Goal: Book appointment/travel/reservation

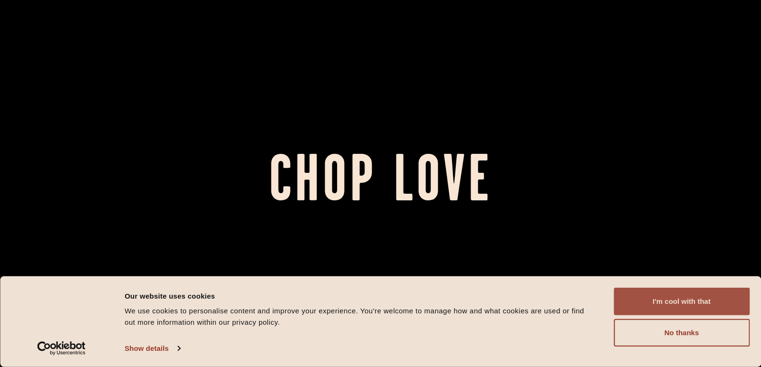
click at [675, 297] on button "I'm cool with that" at bounding box center [681, 302] width 136 height 28
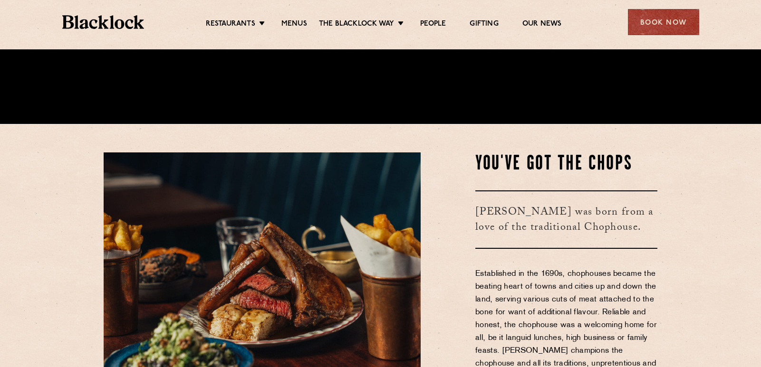
scroll to position [238, 0]
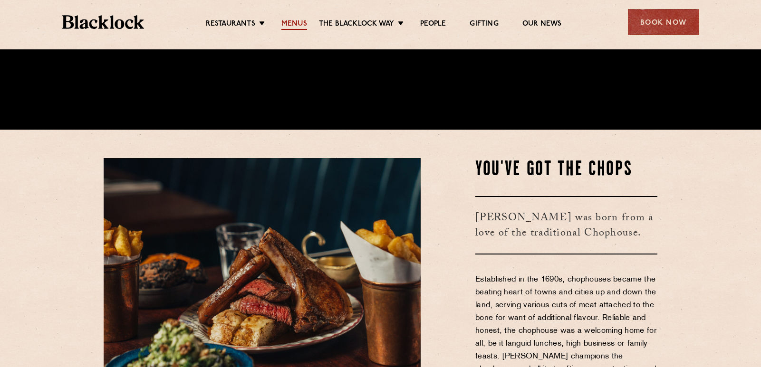
click at [297, 24] on link "Menus" at bounding box center [294, 24] width 26 height 10
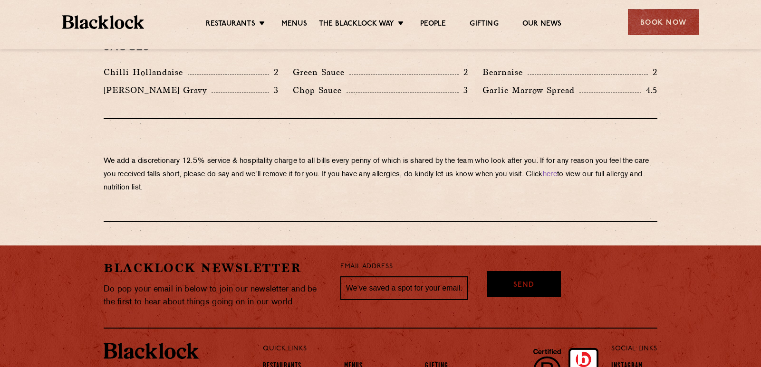
scroll to position [1682, 0]
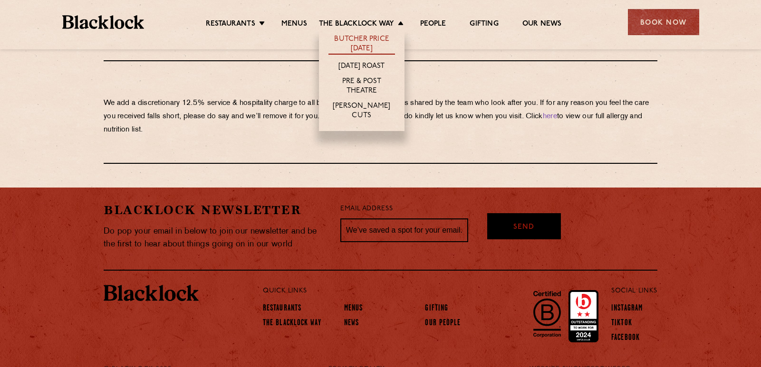
click at [373, 37] on link "Butcher Price [DATE]" at bounding box center [361, 45] width 67 height 20
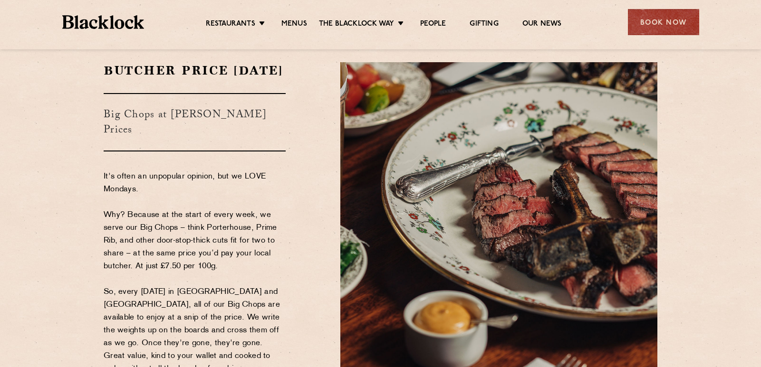
scroll to position [48, 0]
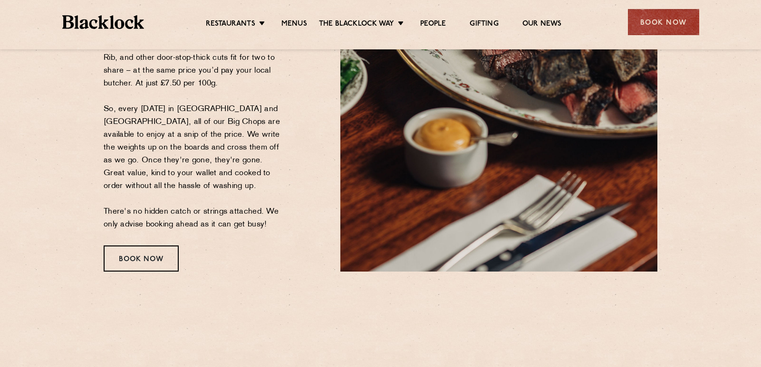
drag, startPoint x: 288, startPoint y: 171, endPoint x: 291, endPoint y: 196, distance: 25.8
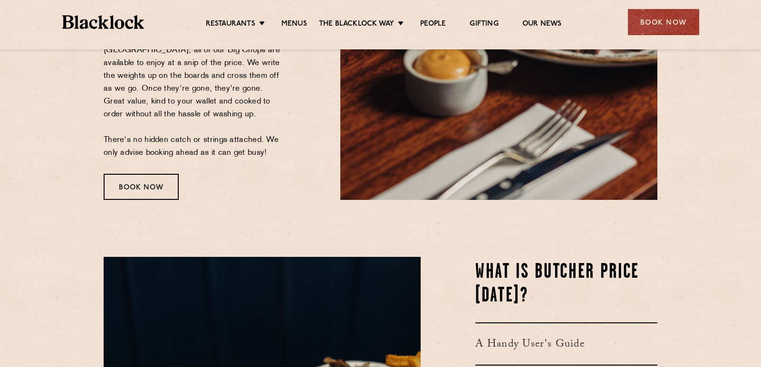
click at [284, 195] on div "Book Now" at bounding box center [195, 187] width 182 height 26
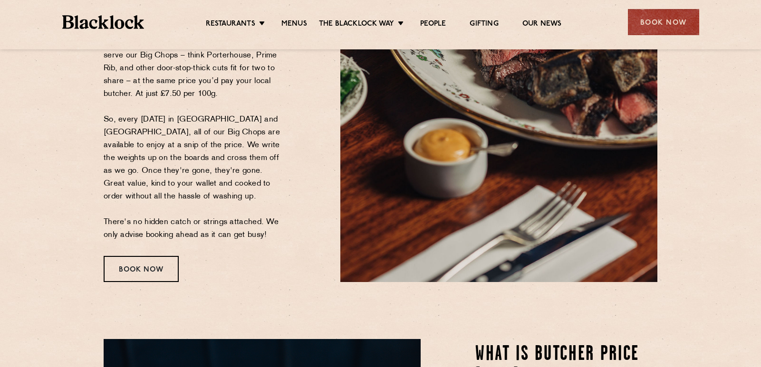
scroll to position [285, 0]
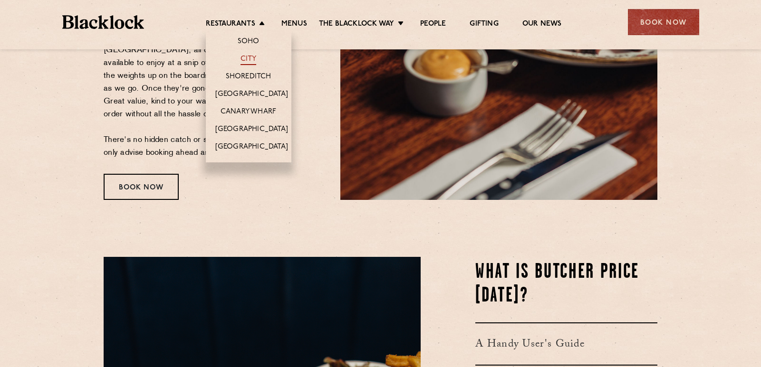
click at [253, 56] on link "City" at bounding box center [248, 60] width 16 height 10
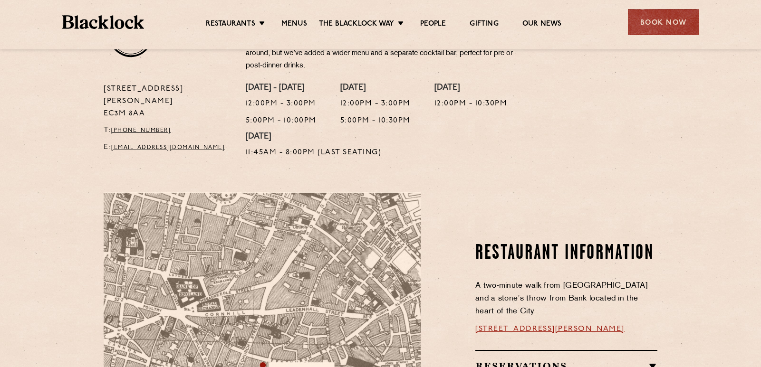
scroll to position [380, 0]
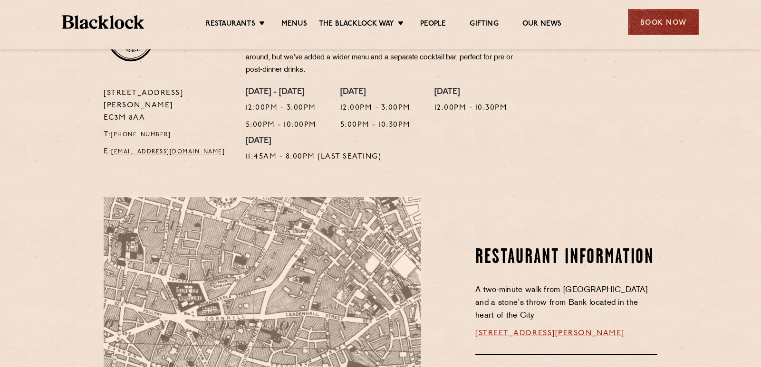
click at [685, 28] on div "Book Now" at bounding box center [663, 22] width 71 height 26
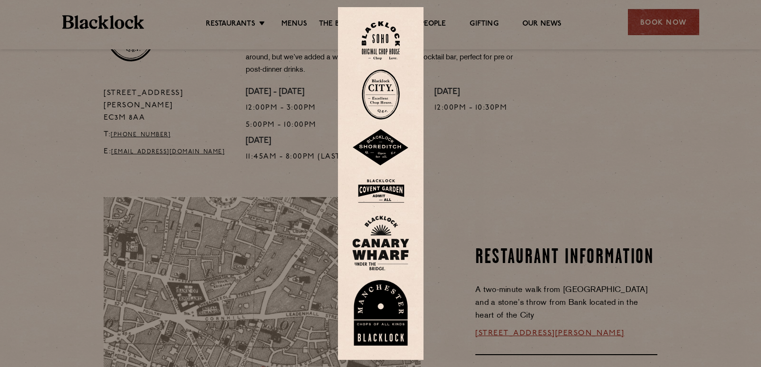
click at [390, 43] on img at bounding box center [381, 40] width 38 height 38
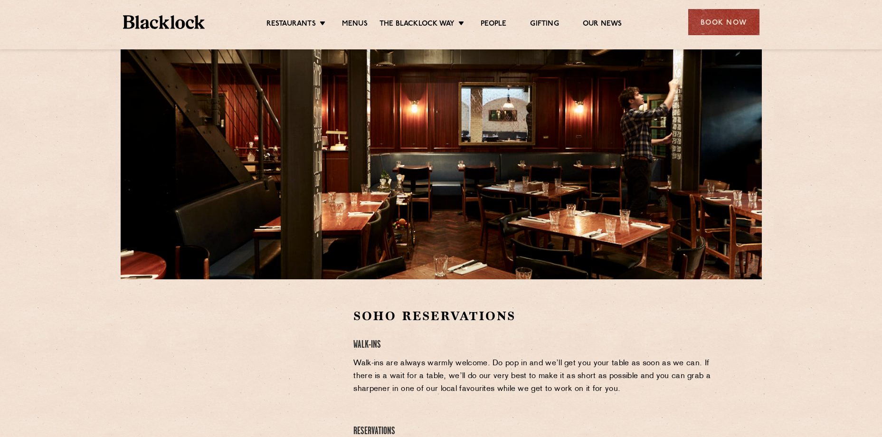
scroll to position [190, 0]
